Goal: Transaction & Acquisition: Register for event/course

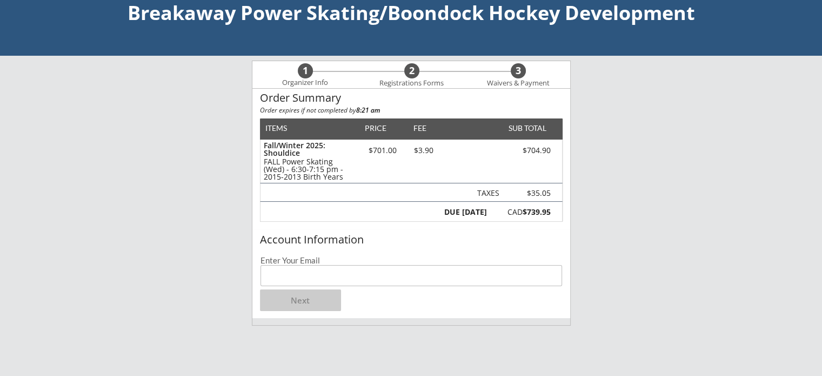
scroll to position [54, 0]
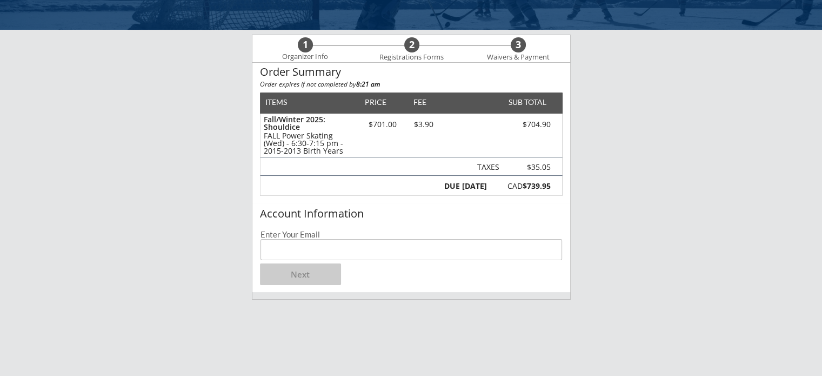
click at [281, 246] on input "email" at bounding box center [410, 249] width 301 height 21
click at [281, 246] on input "dm" at bounding box center [410, 249] width 301 height 21
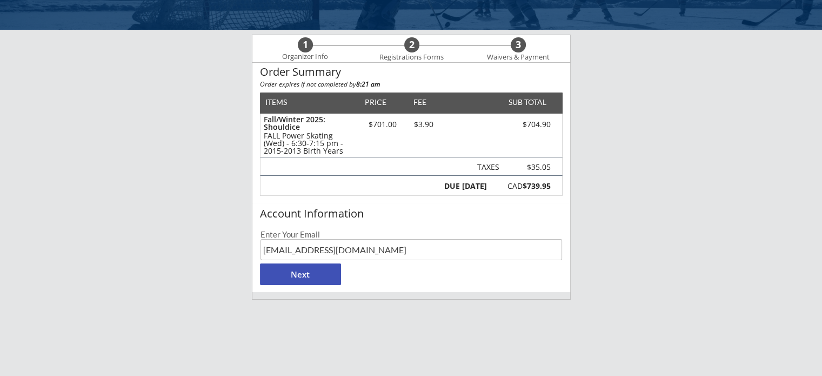
type input "[EMAIL_ADDRESS][DOMAIN_NAME]"
click at [277, 276] on button "Next" at bounding box center [300, 274] width 81 height 22
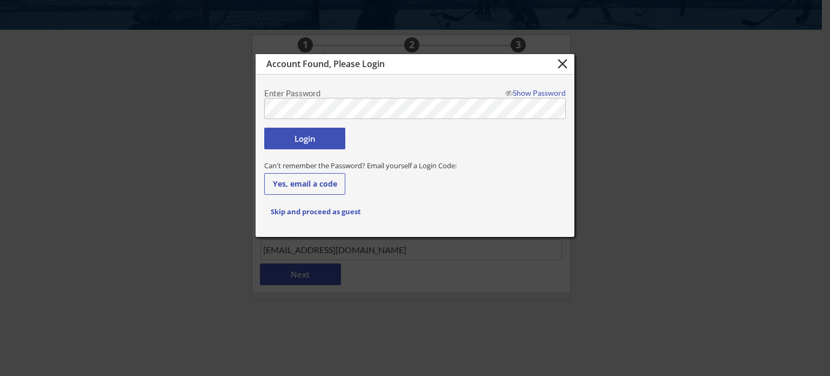
click at [321, 130] on button "Login" at bounding box center [304, 139] width 81 height 22
click at [306, 135] on button "Login" at bounding box center [304, 139] width 81 height 22
click at [307, 138] on button "Login" at bounding box center [304, 139] width 81 height 22
click at [205, 107] on body "Breakaway Power Skating/Boondock Hockey Development 1 Organizer Info 2 Registra…" at bounding box center [415, 134] width 830 height 376
click at [310, 138] on button "Login" at bounding box center [304, 139] width 81 height 22
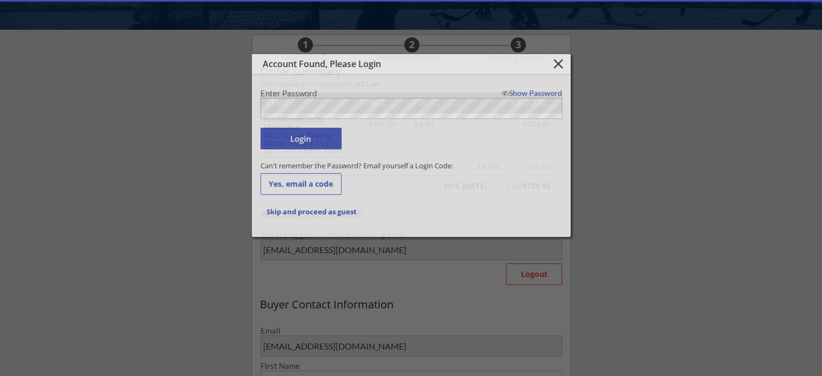
type input "[PERSON_NAME]"
type input "[PHONE_NUMBER]"
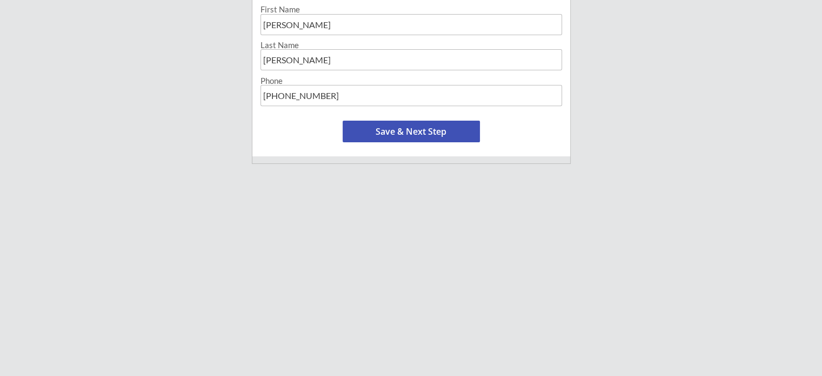
scroll to position [432, 0]
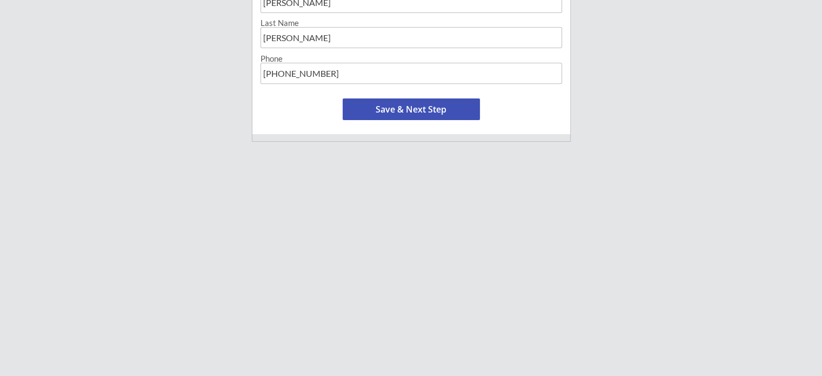
click at [398, 113] on button "Save & Next Step" at bounding box center [411, 109] width 137 height 22
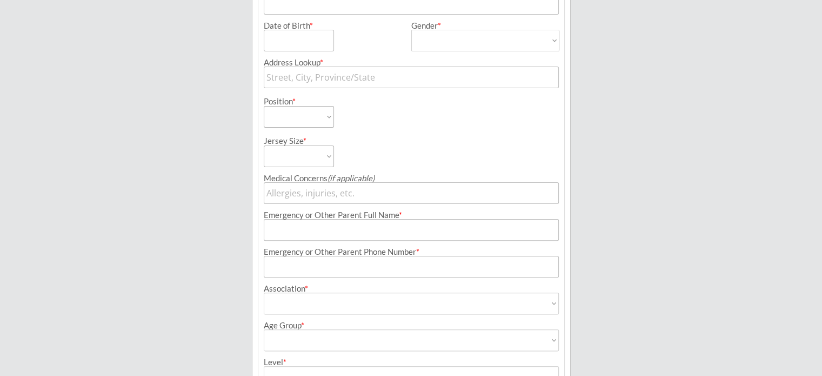
scroll to position [78, 0]
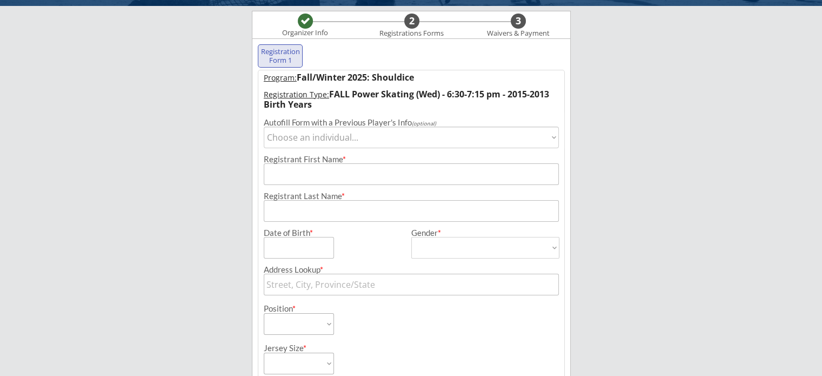
click at [372, 138] on select "Choose an individual... [PERSON_NAME]" at bounding box center [411, 137] width 295 height 22
select select ""1348695171700984260__LOOKUP__1712285951949x684964840477818900""
click at [264, 126] on select "Choose an individual... [PERSON_NAME]" at bounding box center [411, 137] width 295 height 22
type input "[PERSON_NAME]"
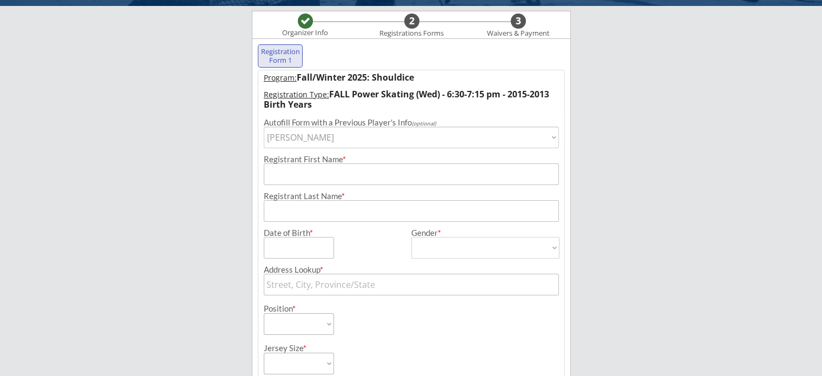
type input "[DATE]"
type input "[STREET_ADDRESS]"
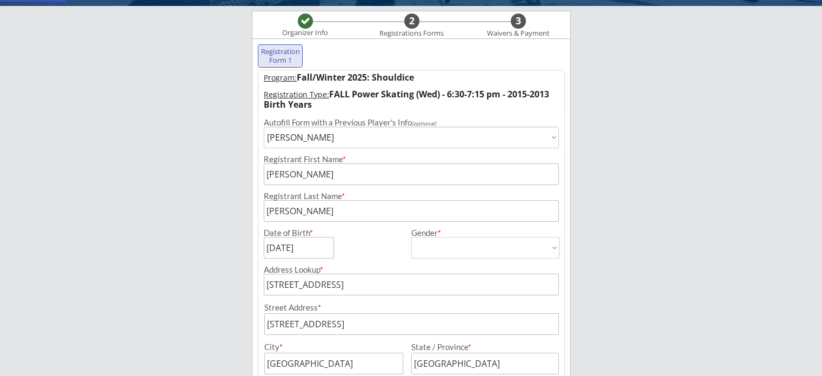
type input "[DEMOGRAPHIC_DATA]"
select select ""[DEMOGRAPHIC_DATA]""
select select ""Forward""
type input "n/a"
type input "[PERSON_NAME]"
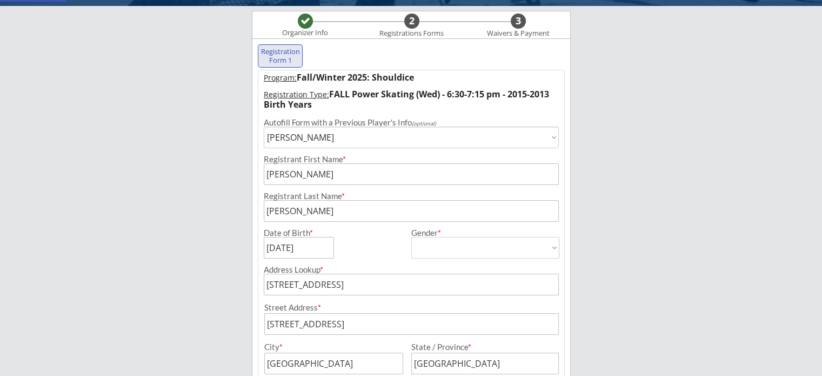
type input "[PHONE_NUMBER]"
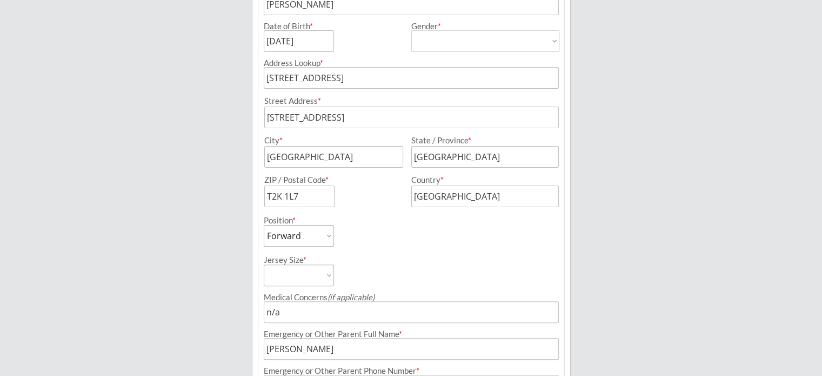
scroll to position [294, 0]
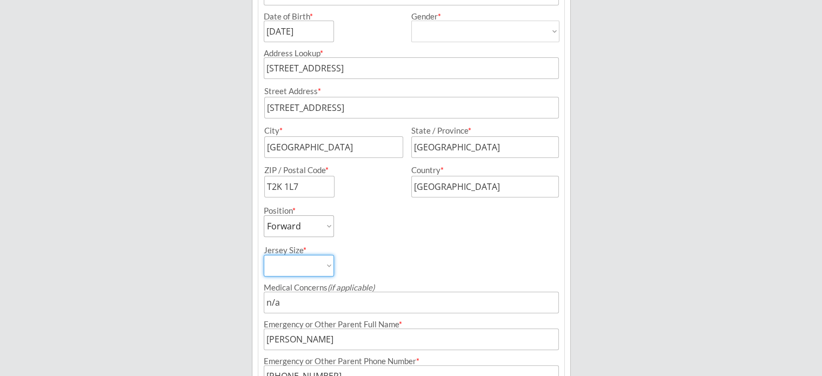
click at [316, 267] on select "Youth S Youth M Youth L Youth XL Adult S Adult M Adult L Adult XL" at bounding box center [299, 265] width 70 height 22
select select ""Youth XL""
click at [264, 254] on select "Youth S Youth M Youth L Youth XL Adult S Adult M Adult L Adult XL" at bounding box center [299, 265] width 70 height 22
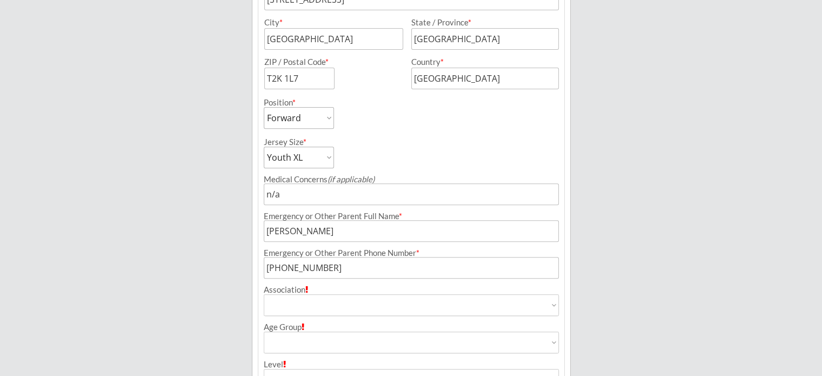
scroll to position [456, 0]
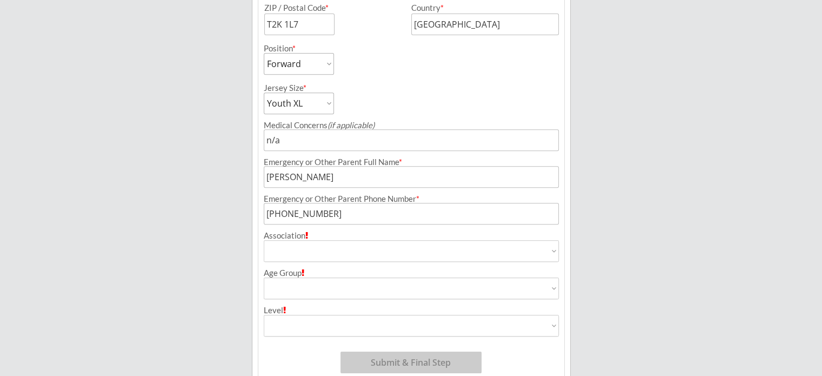
click at [407, 254] on select "Airdrie Blackfoot Hockey Association Bow River Bruins Bow Valley Hockey Society…" at bounding box center [411, 251] width 295 height 22
select select ""[PERSON_NAME] Hockey Associations ""
click at [264, 240] on select "Airdrie Blackfoot Hockey Association Bow River Bruins Bow Valley Hockey Society…" at bounding box center [411, 251] width 295 height 22
type input "[PERSON_NAME] Hockey Associations"
click at [334, 280] on select "House League U7 U9 U11 U13 U15 U16 U18 U21 College/University Active Start U10 …" at bounding box center [411, 288] width 295 height 22
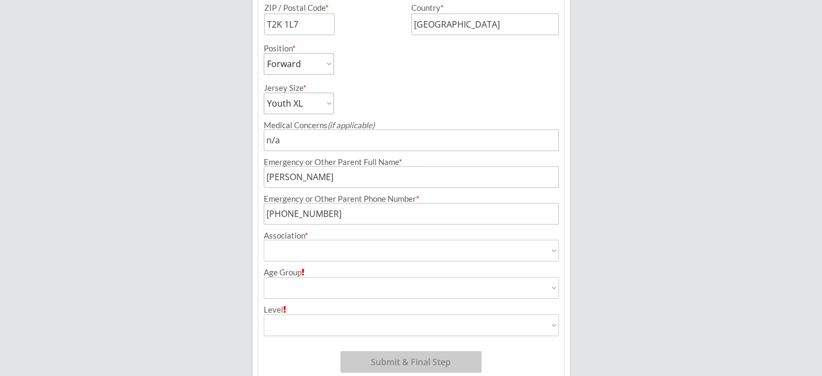
select select ""U13""
click at [264, 277] on select "House League U7 U9 U11 U13 U15 U16 U18 U21 College/University Active Start U10 …" at bounding box center [411, 288] width 295 height 22
type input "U13"
click at [336, 326] on select "Division 1 Division 2 Division 3 Division 4 Division 5 Division 6 Division 7 AA…" at bounding box center [411, 324] width 295 height 22
select select ""Division 4""
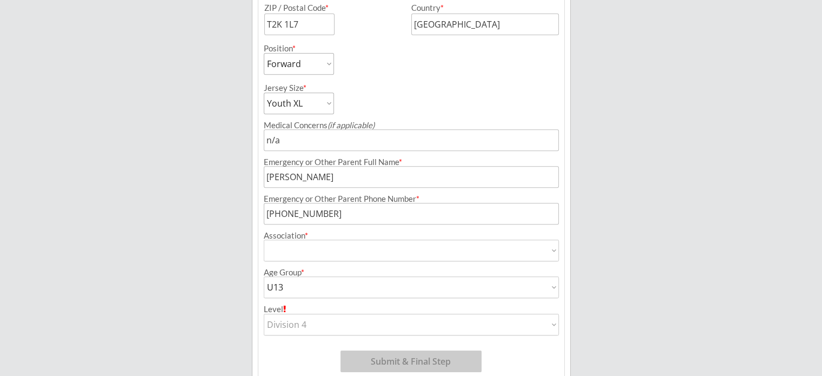
click at [264, 313] on select "Division 1 Division 2 Division 3 Division 4 Division 5 Division 6 Division 7 AA…" at bounding box center [411, 324] width 295 height 22
type input "Division 4"
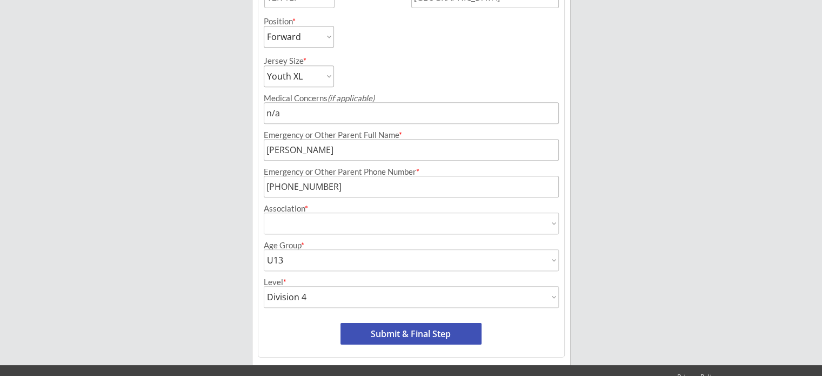
scroll to position [509, 0]
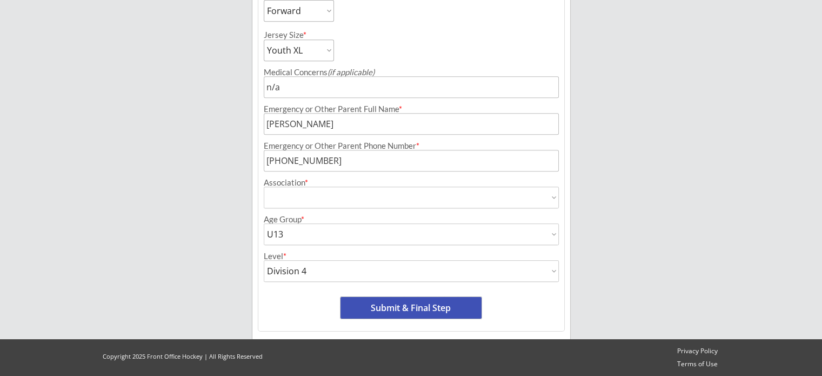
click at [397, 305] on button "Submit & Final Step" at bounding box center [410, 308] width 141 height 22
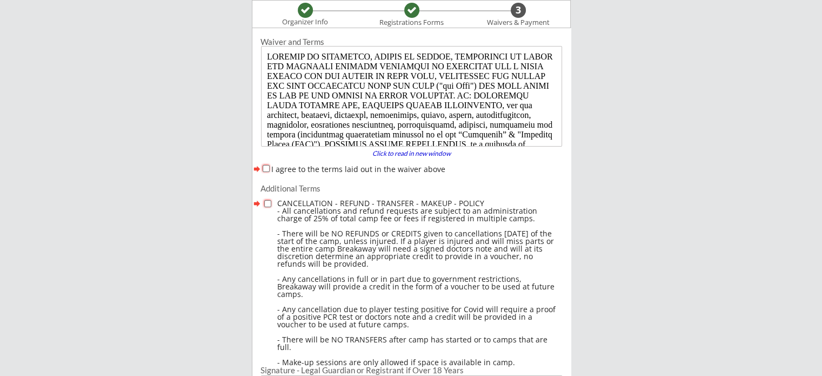
scroll to position [0, 0]
click at [267, 171] on input "I agree to the terms laid out in the waiver above" at bounding box center [266, 168] width 7 height 7
checkbox input "true"
click at [266, 204] on input "checkbox" at bounding box center [267, 203] width 7 height 7
checkbox input "true"
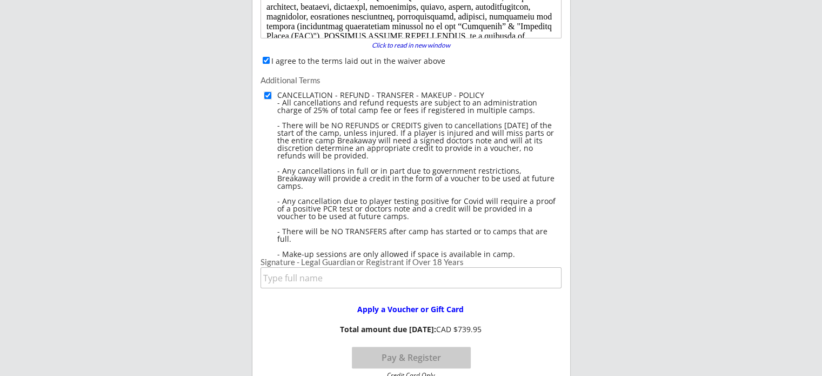
scroll to position [251, 0]
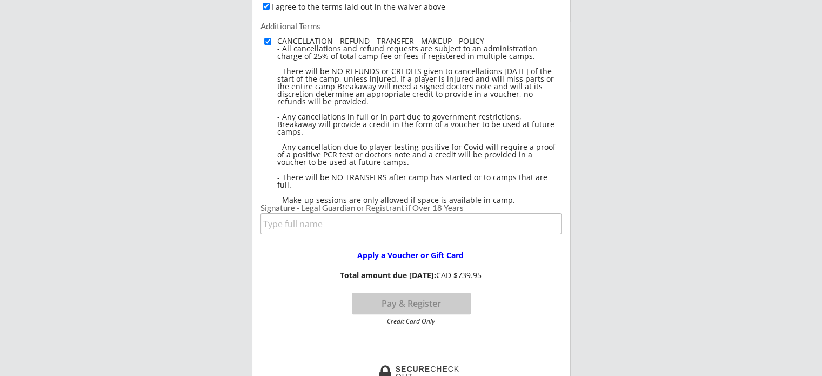
click at [316, 227] on input "input" at bounding box center [410, 223] width 301 height 21
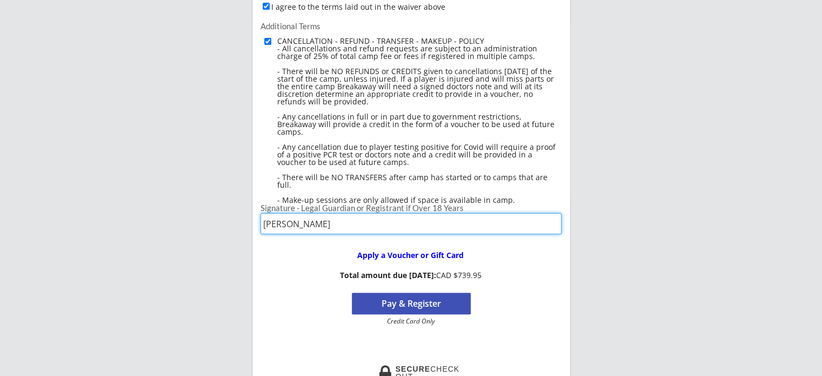
type input "[PERSON_NAME]"
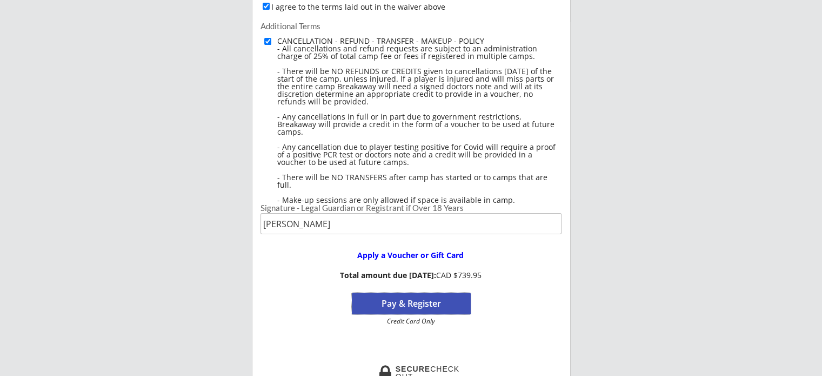
click at [408, 302] on button "Pay & Register" at bounding box center [411, 303] width 119 height 22
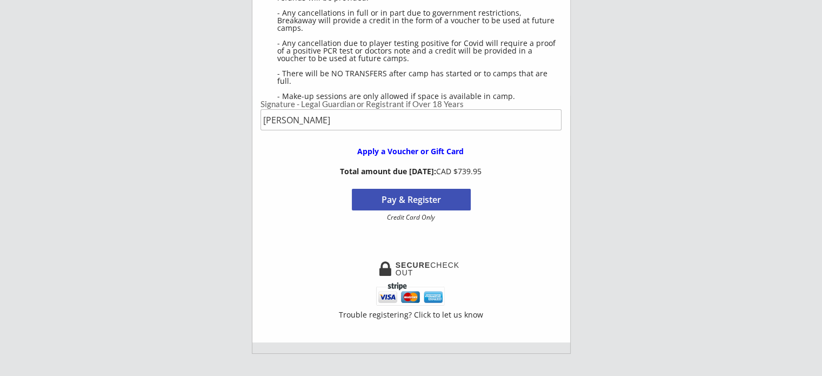
scroll to position [413, 0]
